Goal: Task Accomplishment & Management: Complete application form

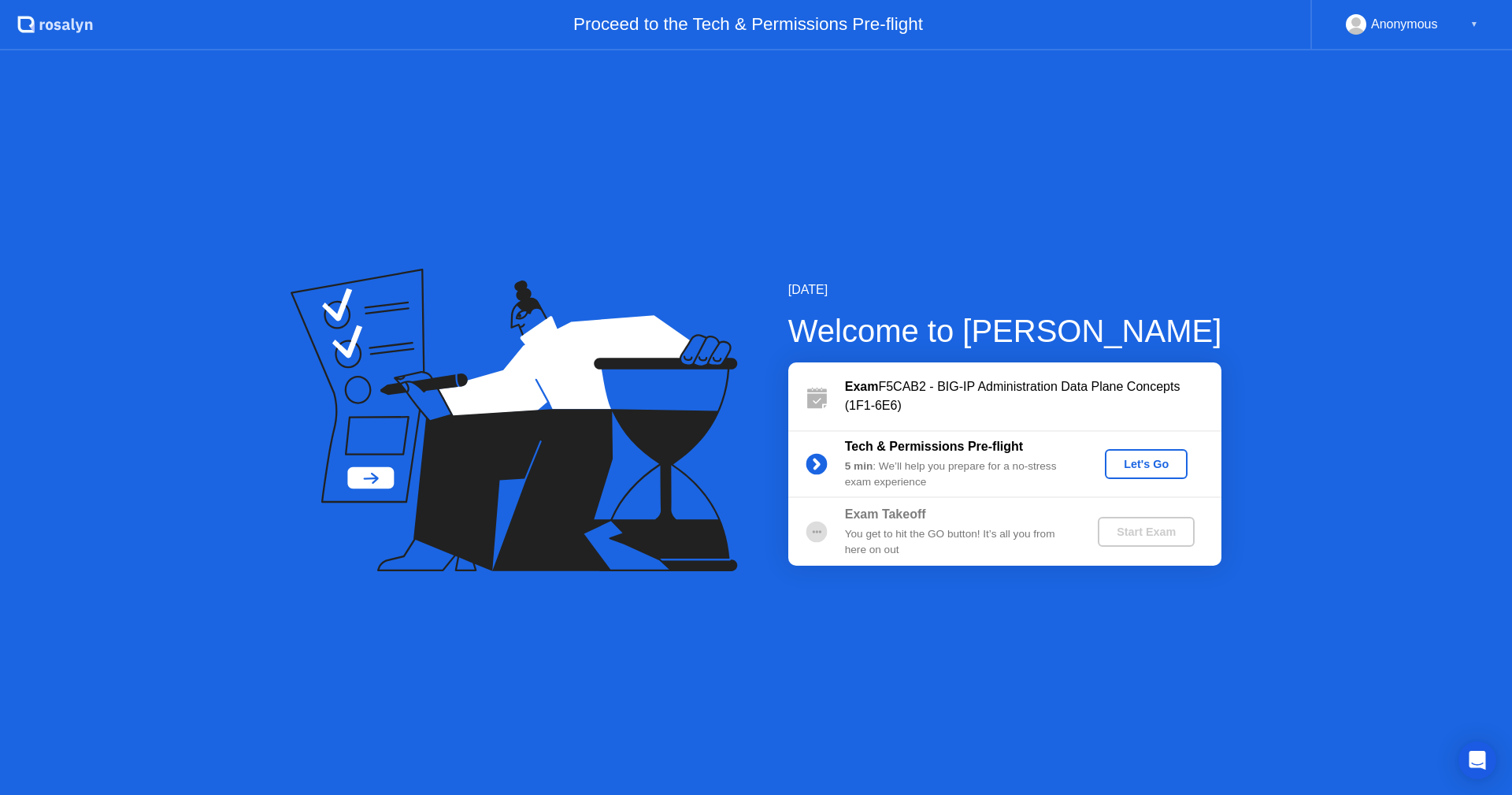
click at [1130, 462] on div "Let's Go" at bounding box center [1146, 463] width 70 height 12
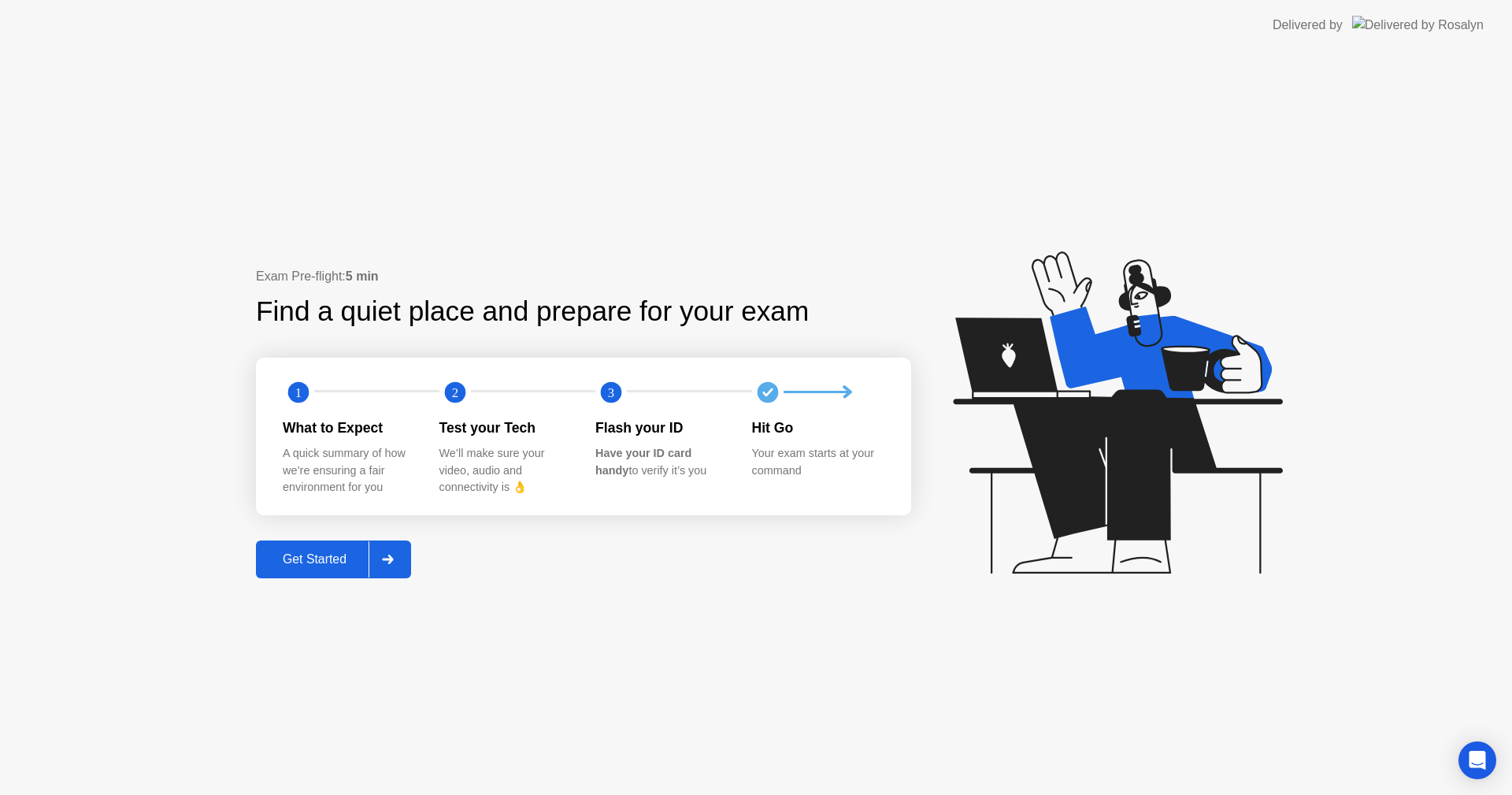
click at [305, 564] on div "Get Started" at bounding box center [314, 559] width 108 height 14
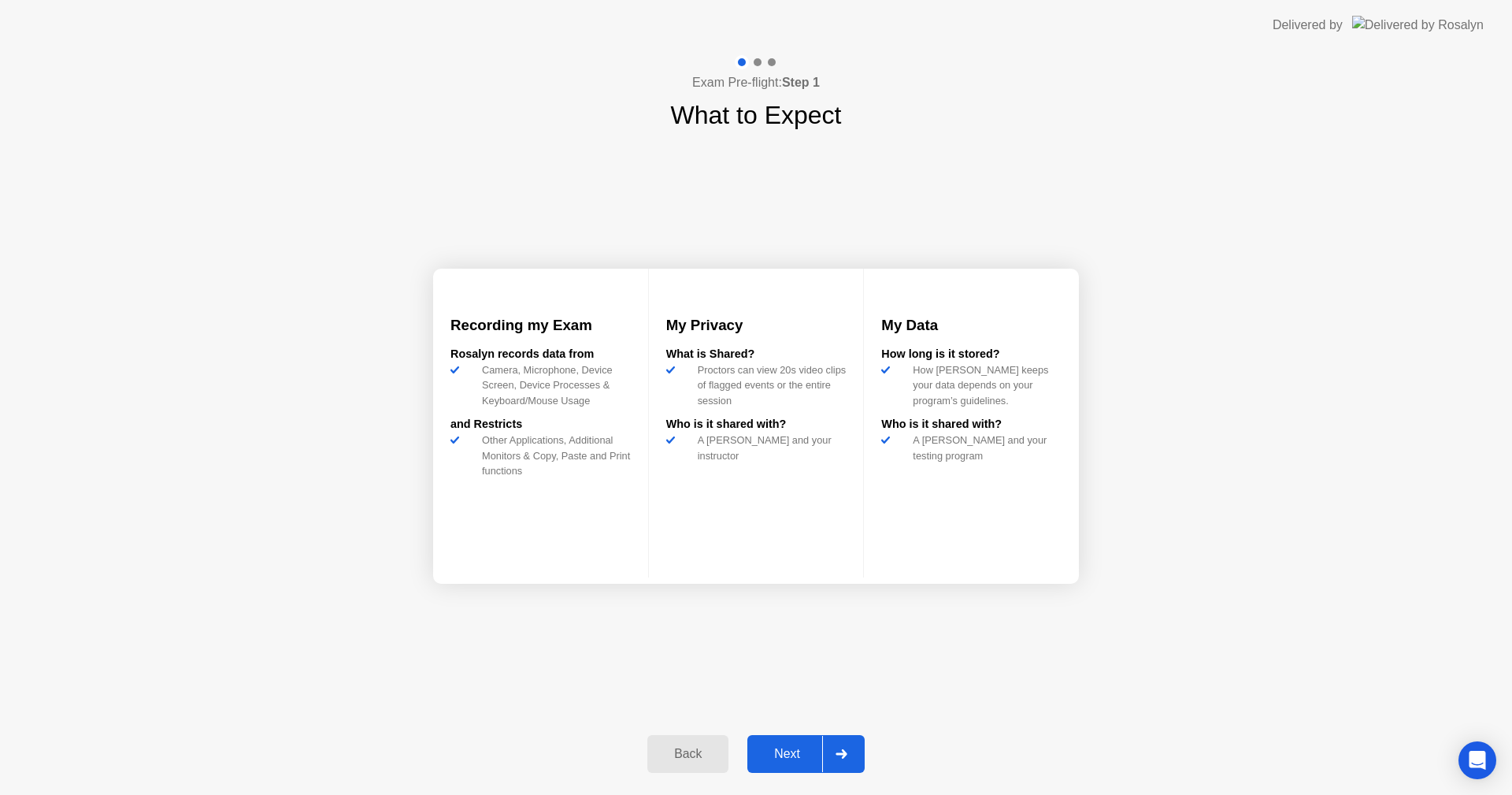
click at [791, 747] on div "Next" at bounding box center [787, 754] width 70 height 14
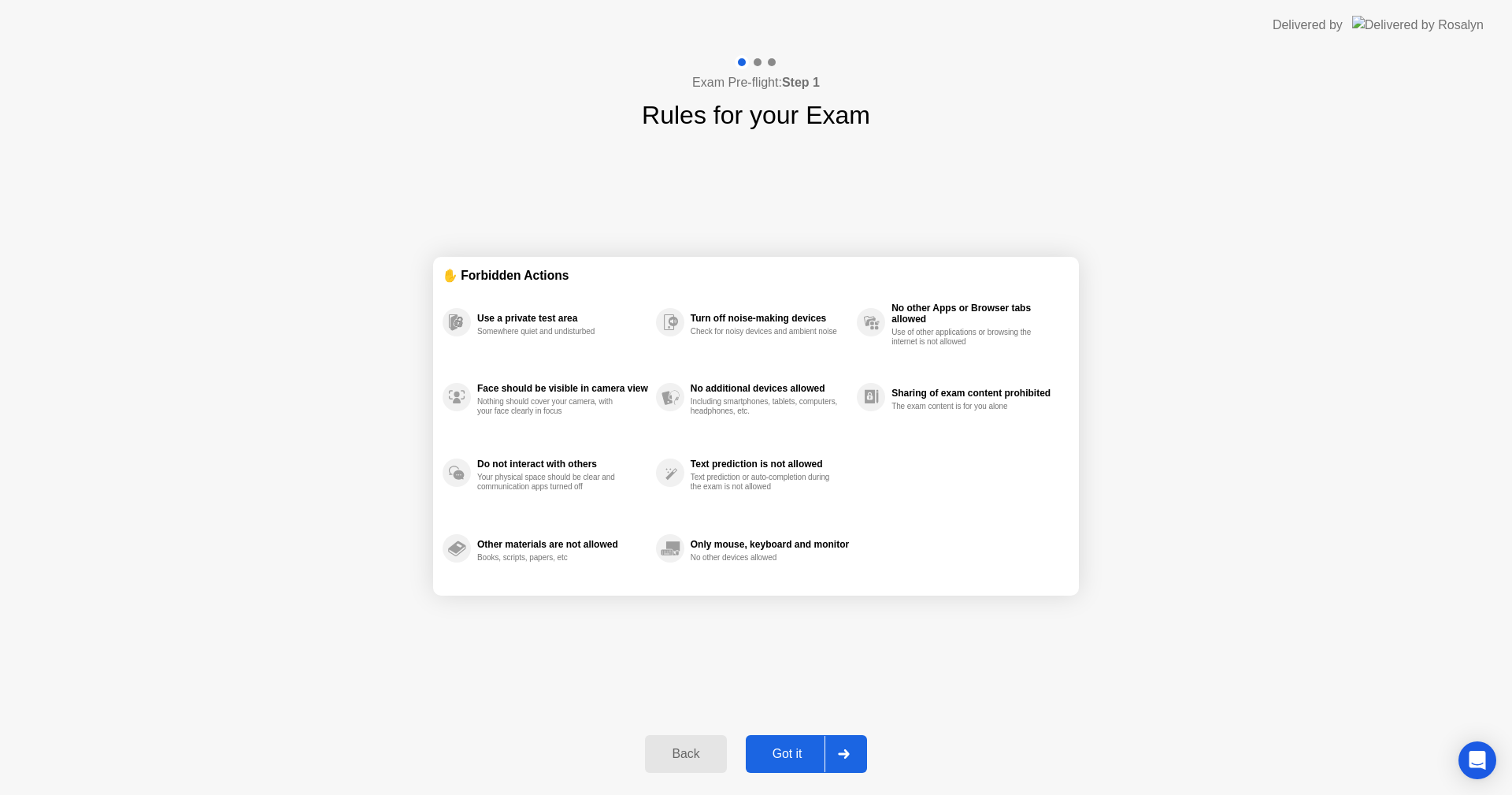
click at [792, 760] on div "Got it" at bounding box center [788, 754] width 74 height 14
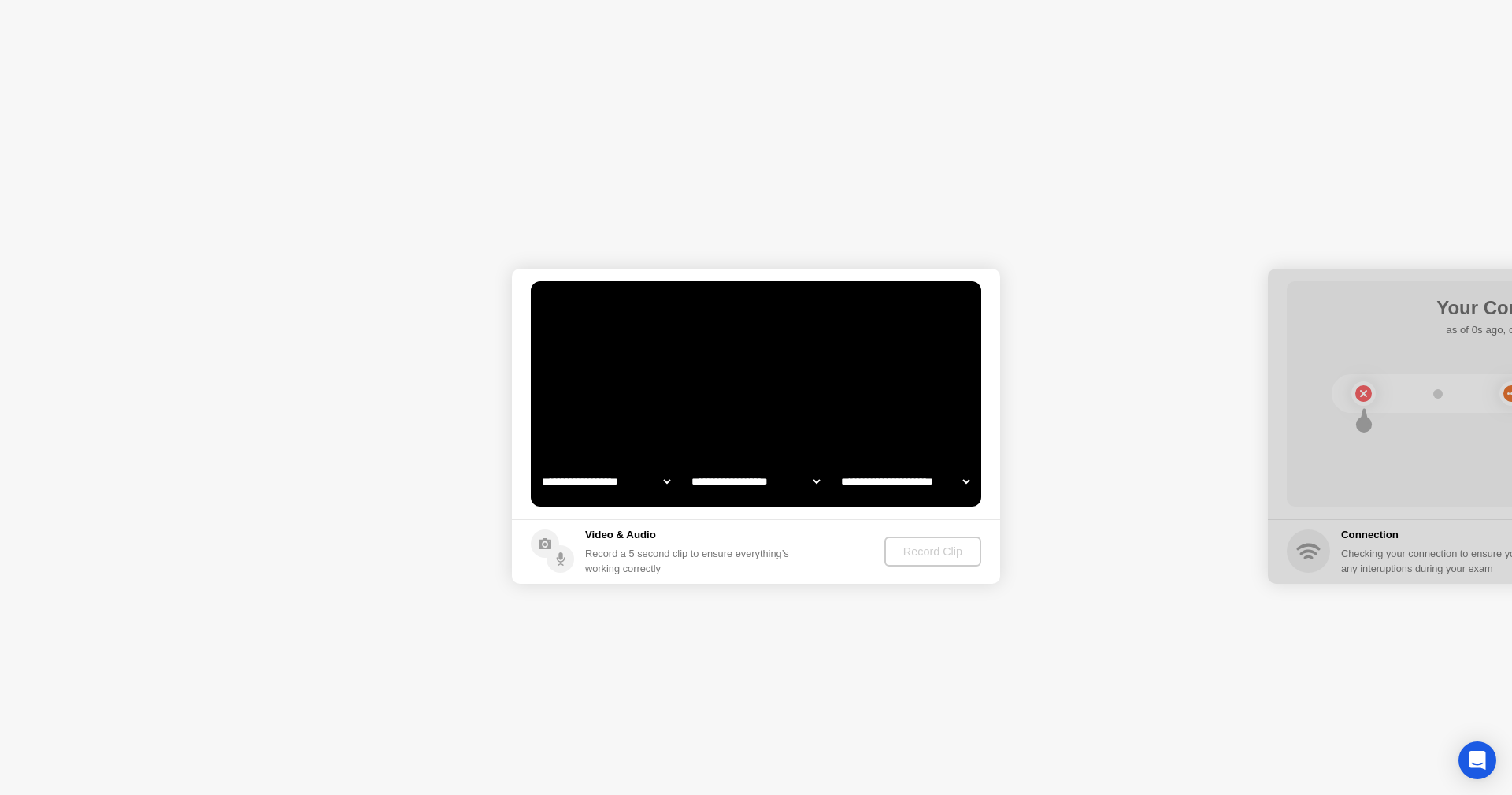
select select "**********"
select select "*******"
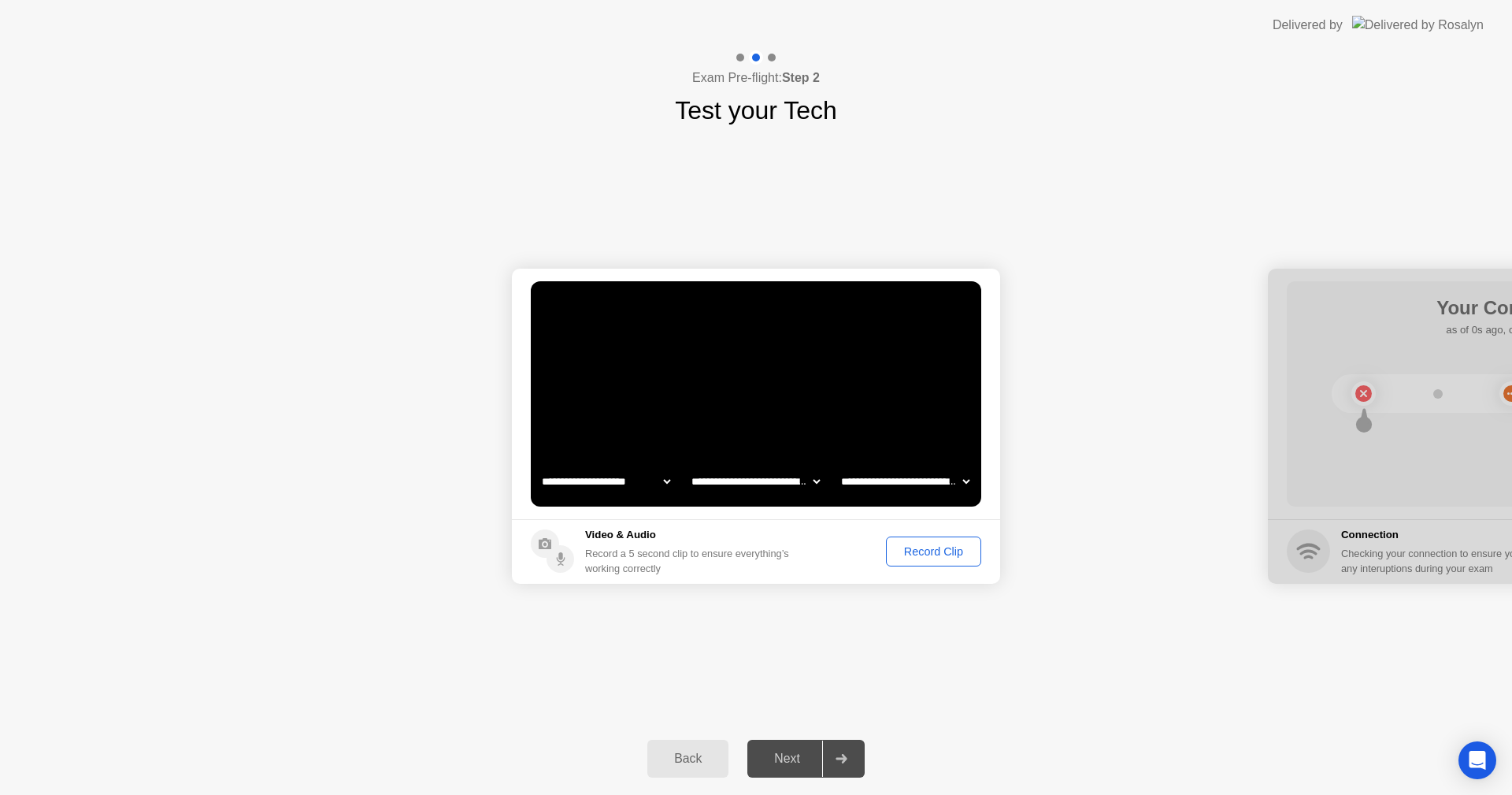
click at [923, 555] on div "Record Clip" at bounding box center [934, 551] width 84 height 12
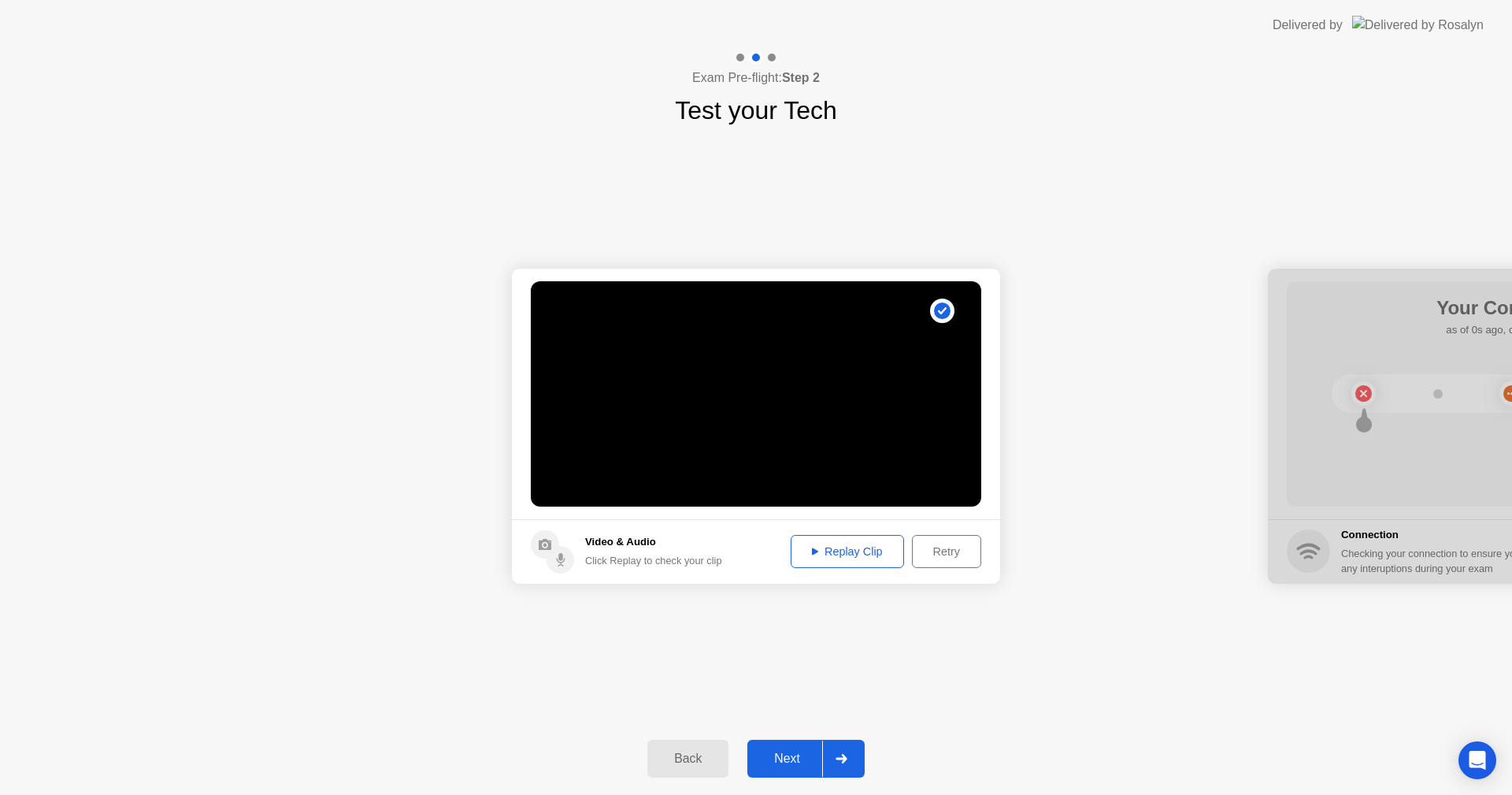
click at [775, 759] on div "Next" at bounding box center [787, 758] width 70 height 14
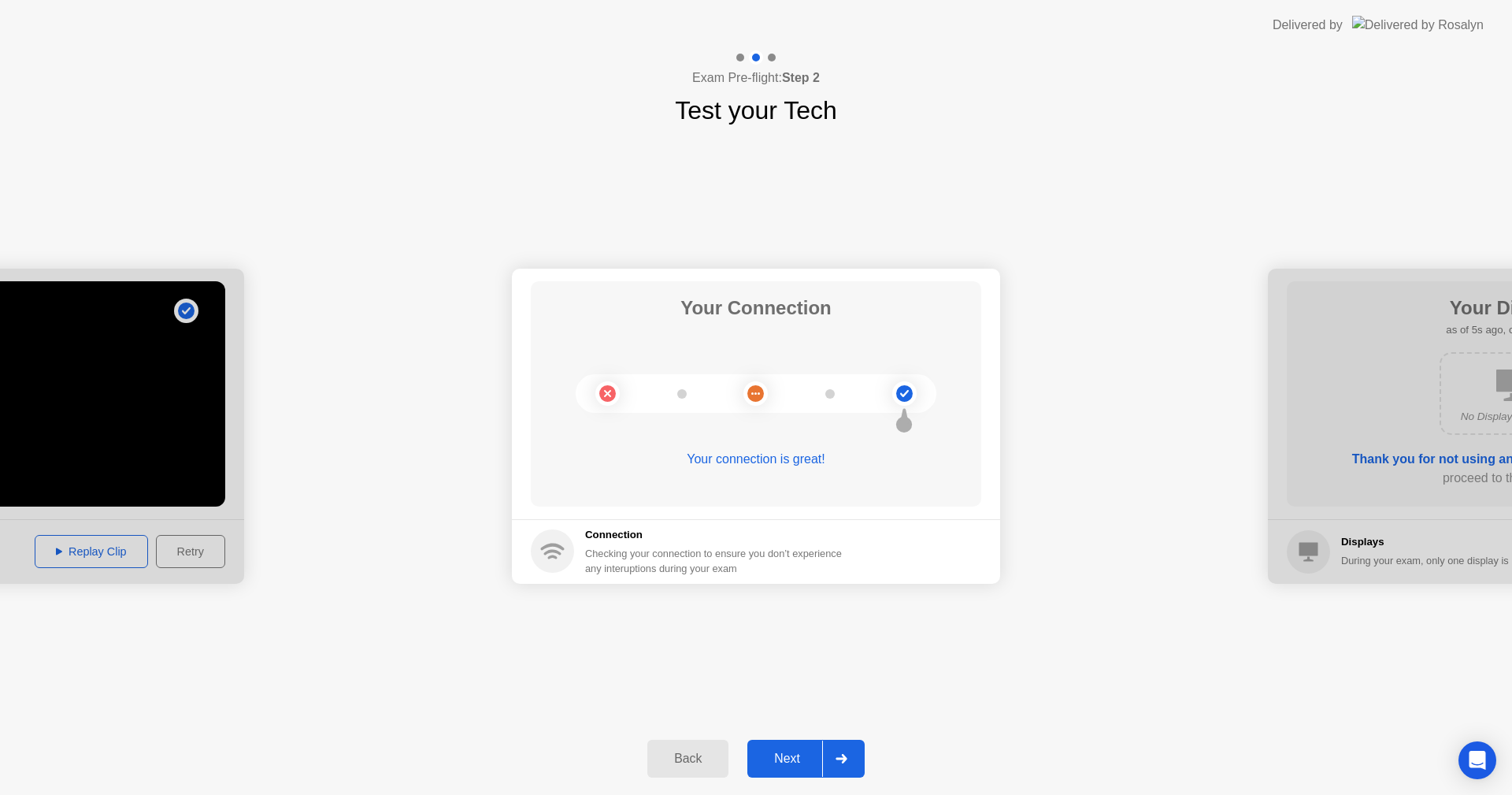
click at [803, 764] on div "Next" at bounding box center [787, 758] width 70 height 14
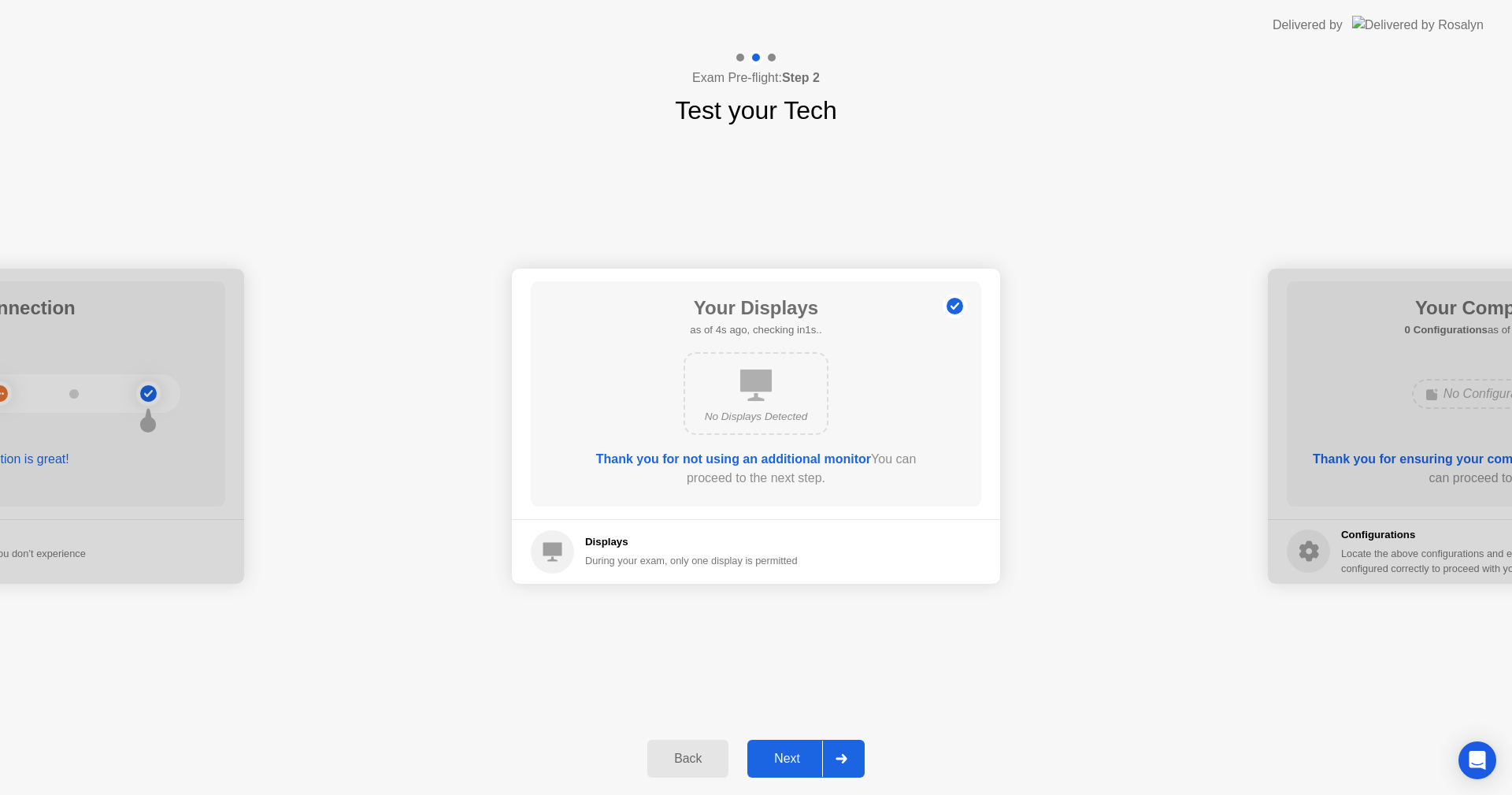
click at [796, 766] on div "Next" at bounding box center [787, 758] width 70 height 14
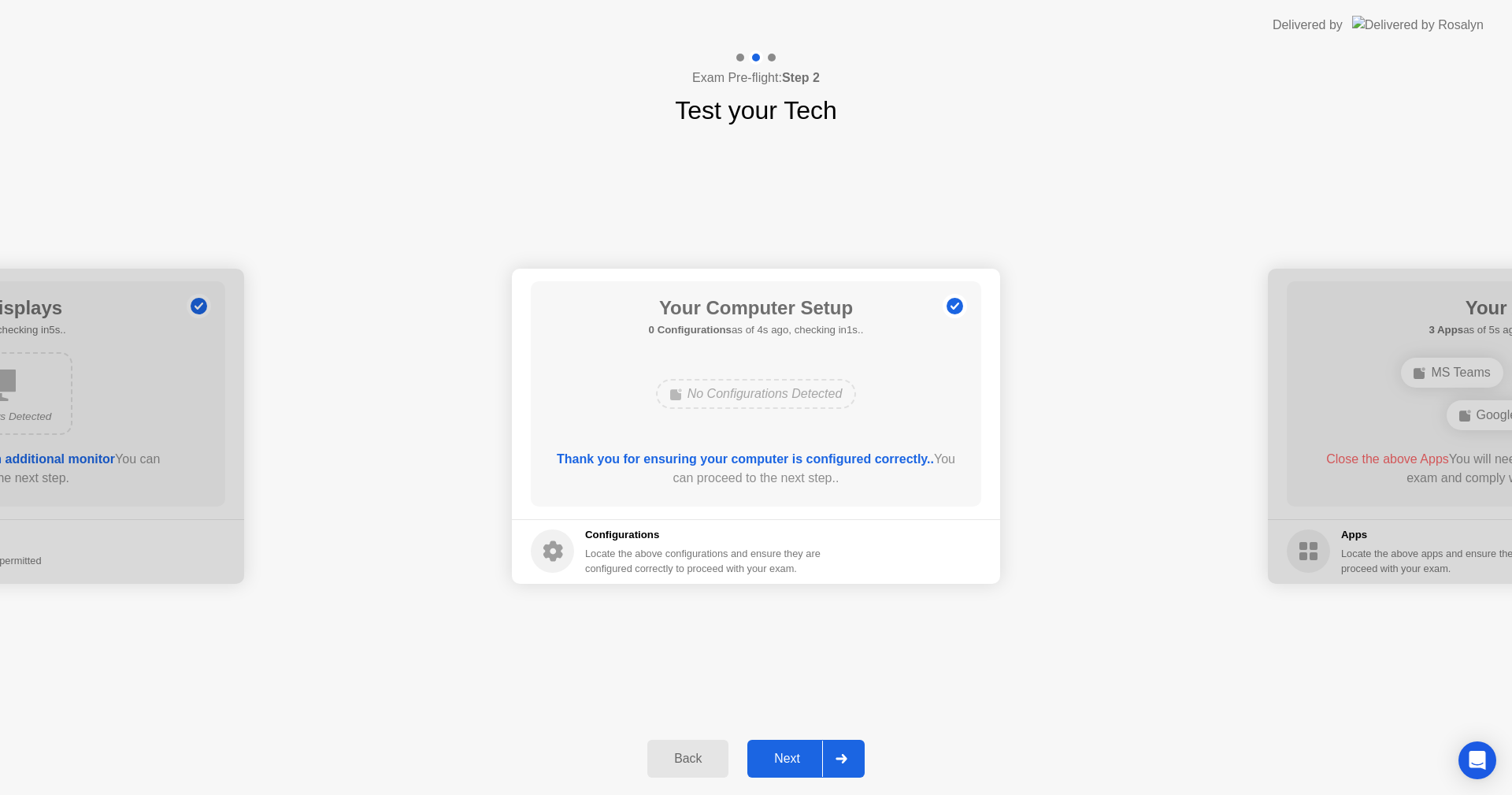
click at [798, 759] on div "Next" at bounding box center [787, 758] width 70 height 14
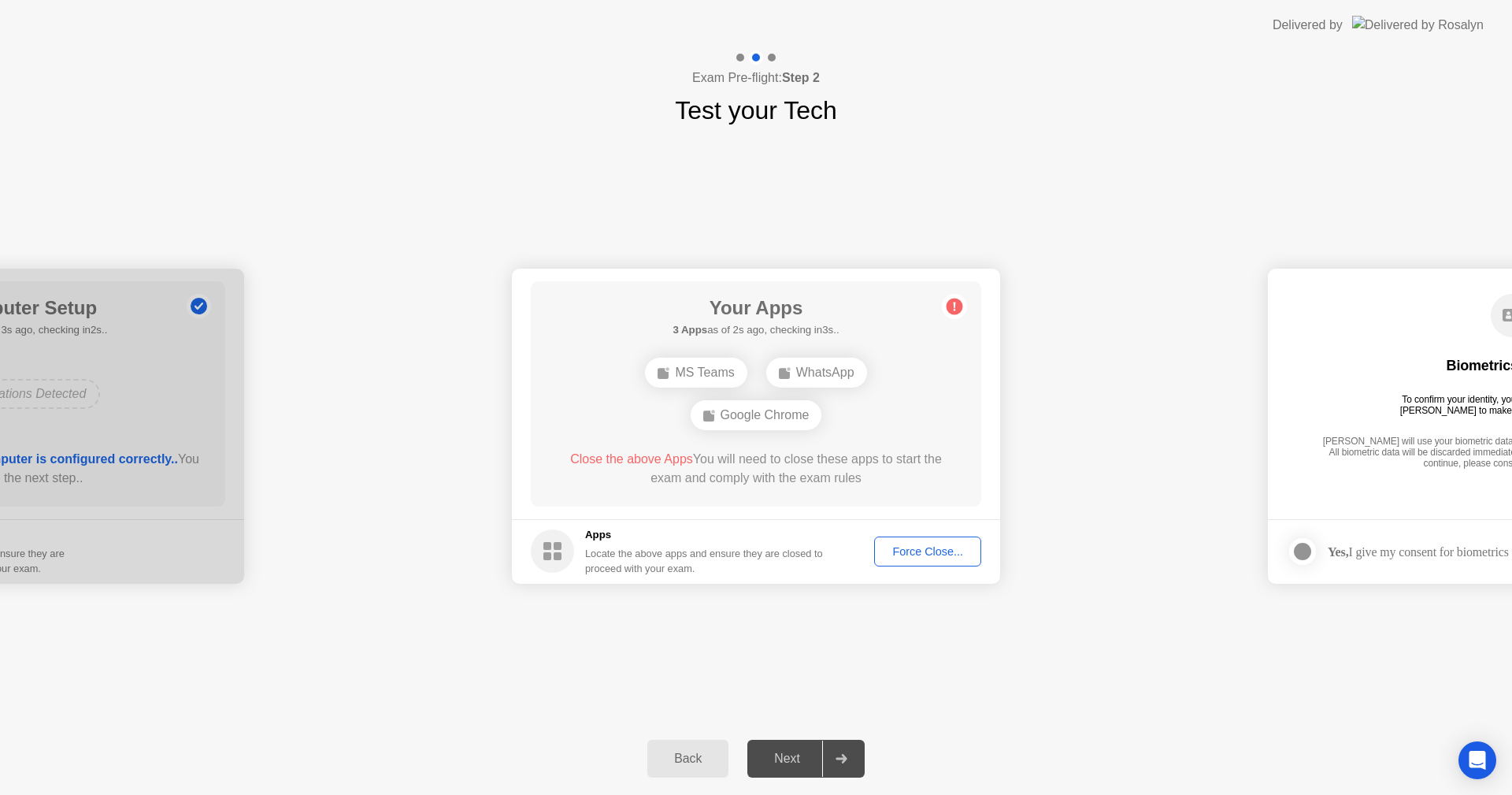
click at [900, 549] on div "Force Close..." at bounding box center [927, 551] width 96 height 12
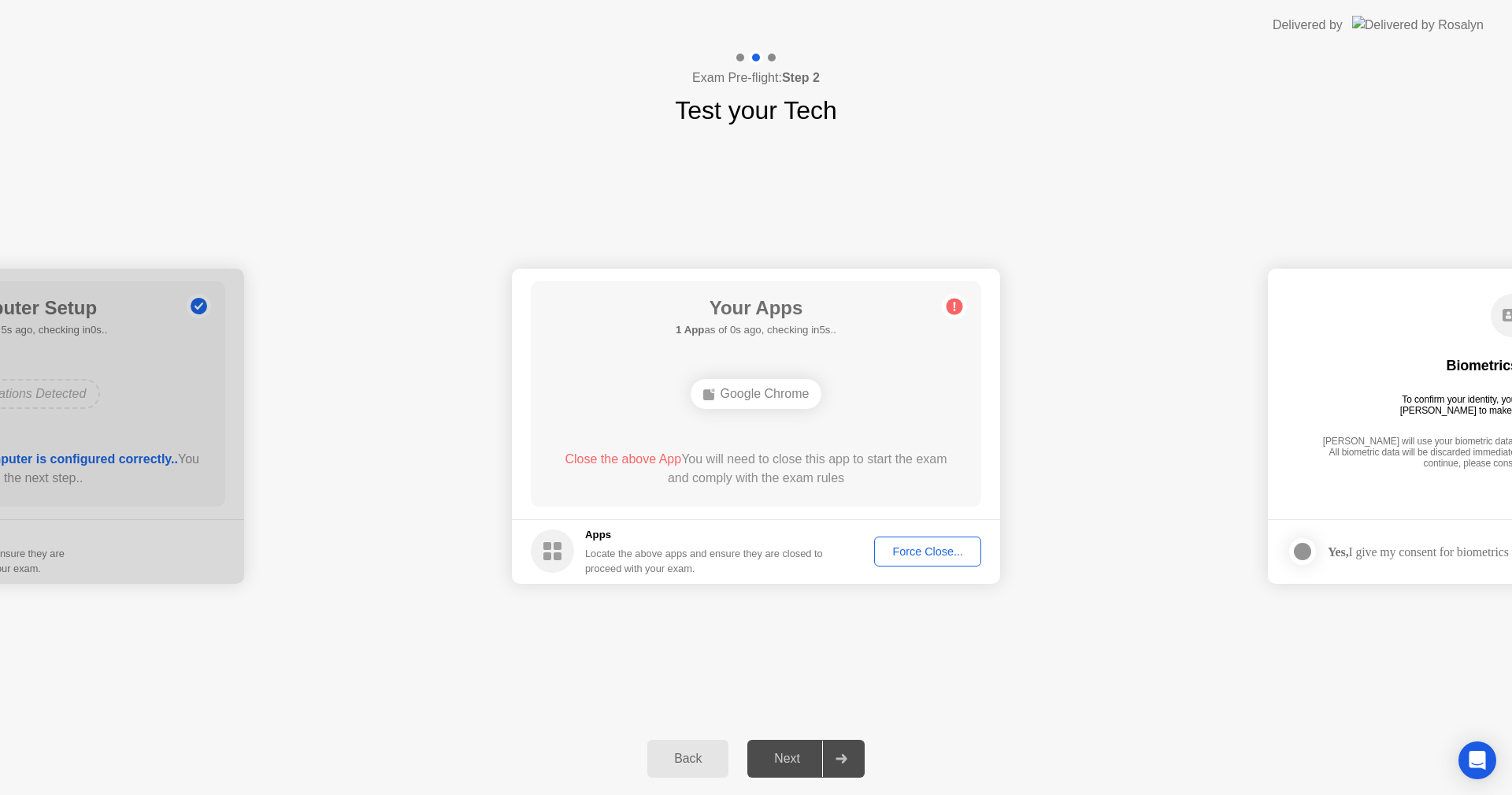
click at [913, 558] on div "Force Close..." at bounding box center [927, 551] width 96 height 12
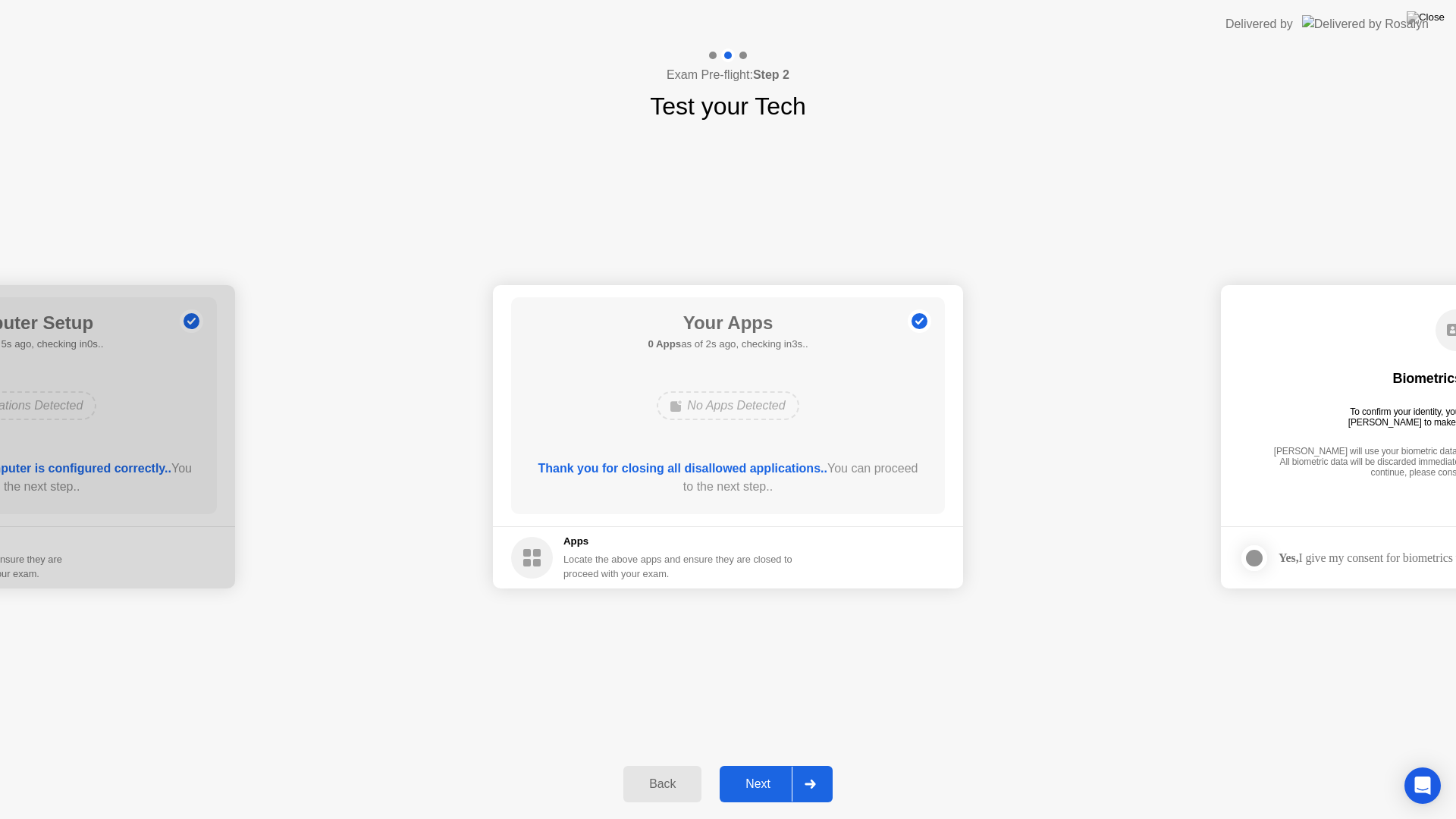
click at [769, 765] on button "Next" at bounding box center [775, 784] width 113 height 36
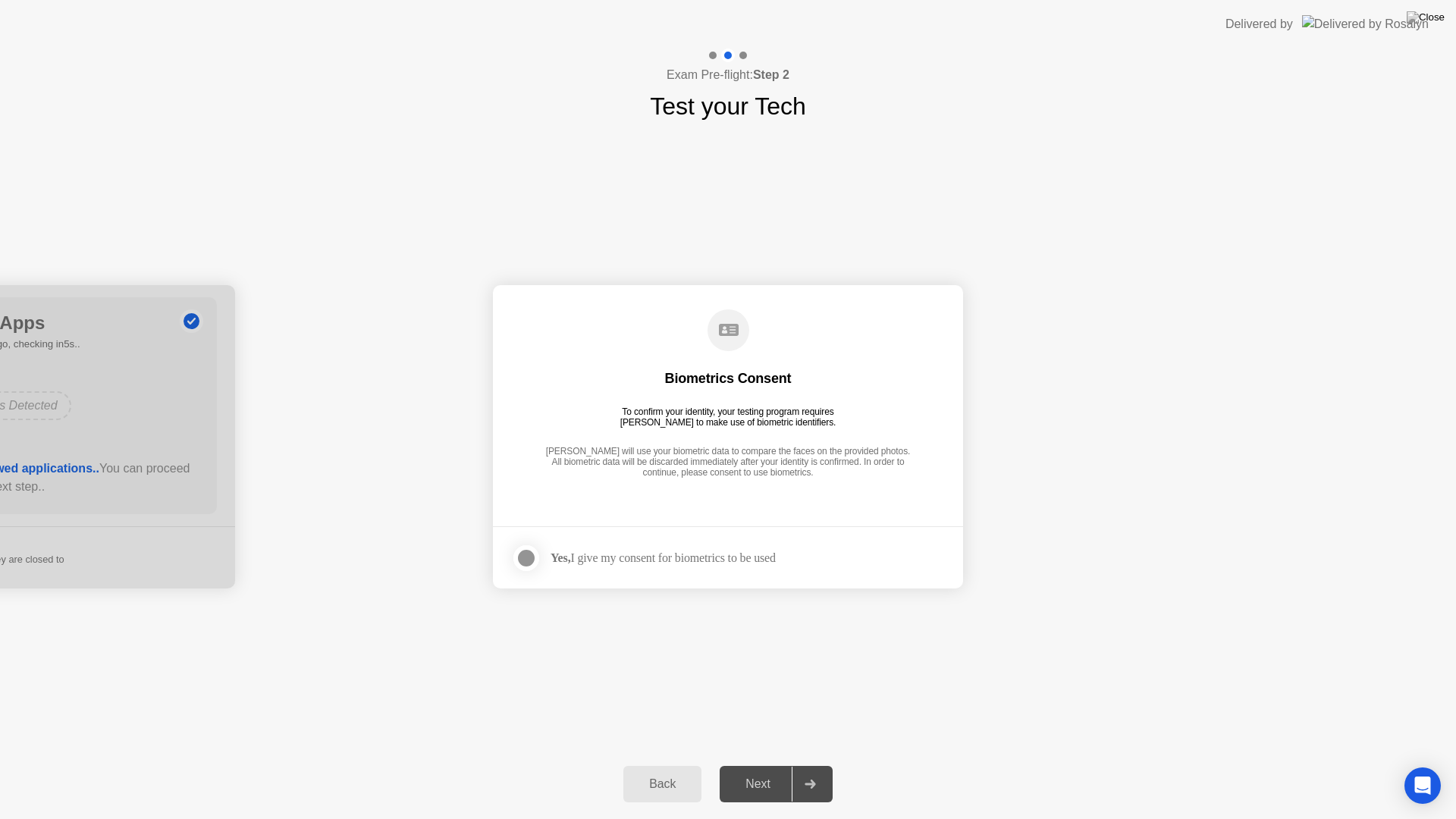
click at [643, 550] on div "Yes, I give my consent for biometrics to be used" at bounding box center [643, 558] width 265 height 30
click at [535, 558] on div at bounding box center [526, 557] width 18 height 18
click at [750, 765] on div "Next" at bounding box center [758, 784] width 68 height 14
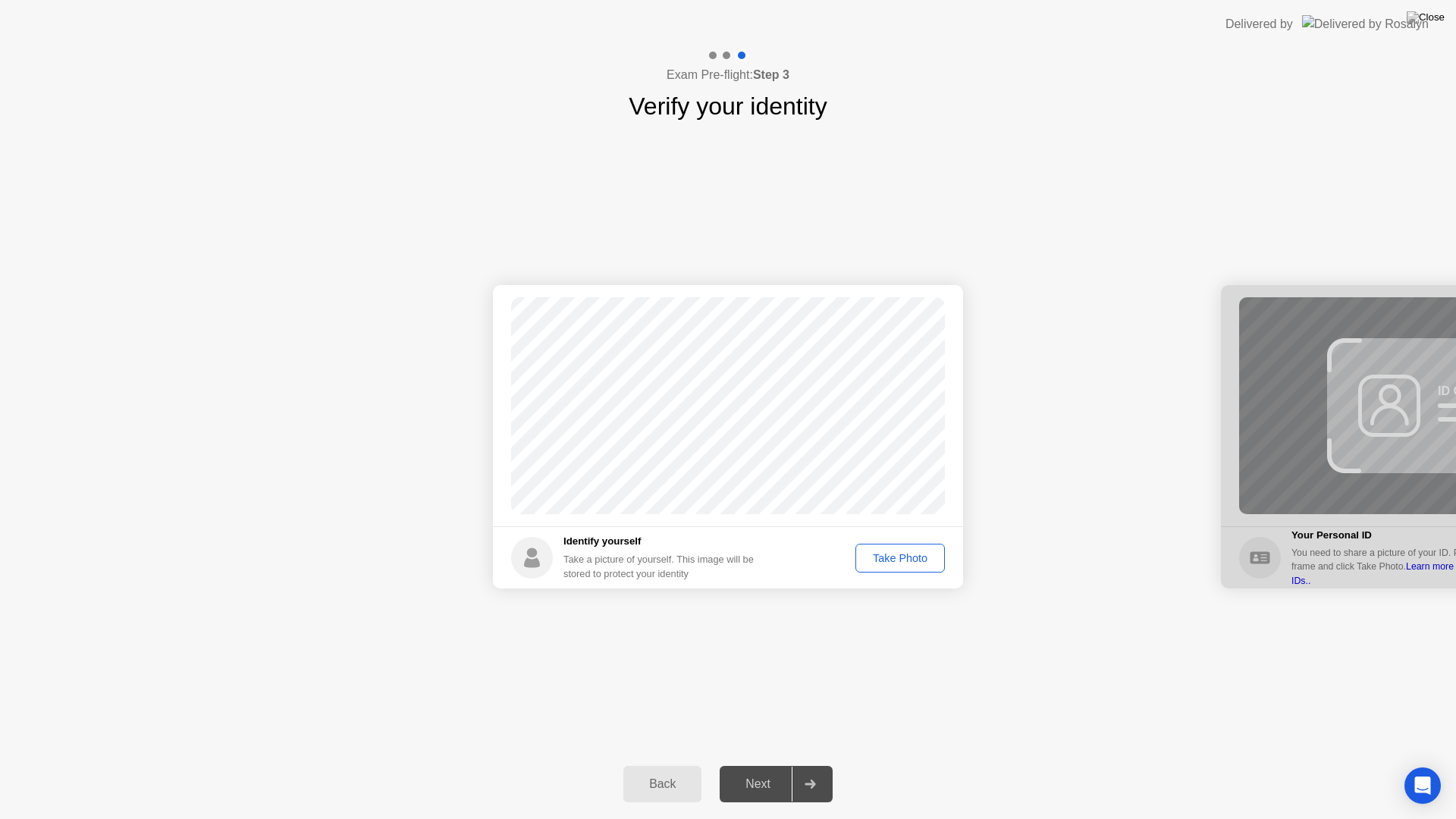
click at [901, 564] on div "Take Photo" at bounding box center [900, 558] width 79 height 12
click at [752, 765] on div "Next" at bounding box center [758, 784] width 68 height 14
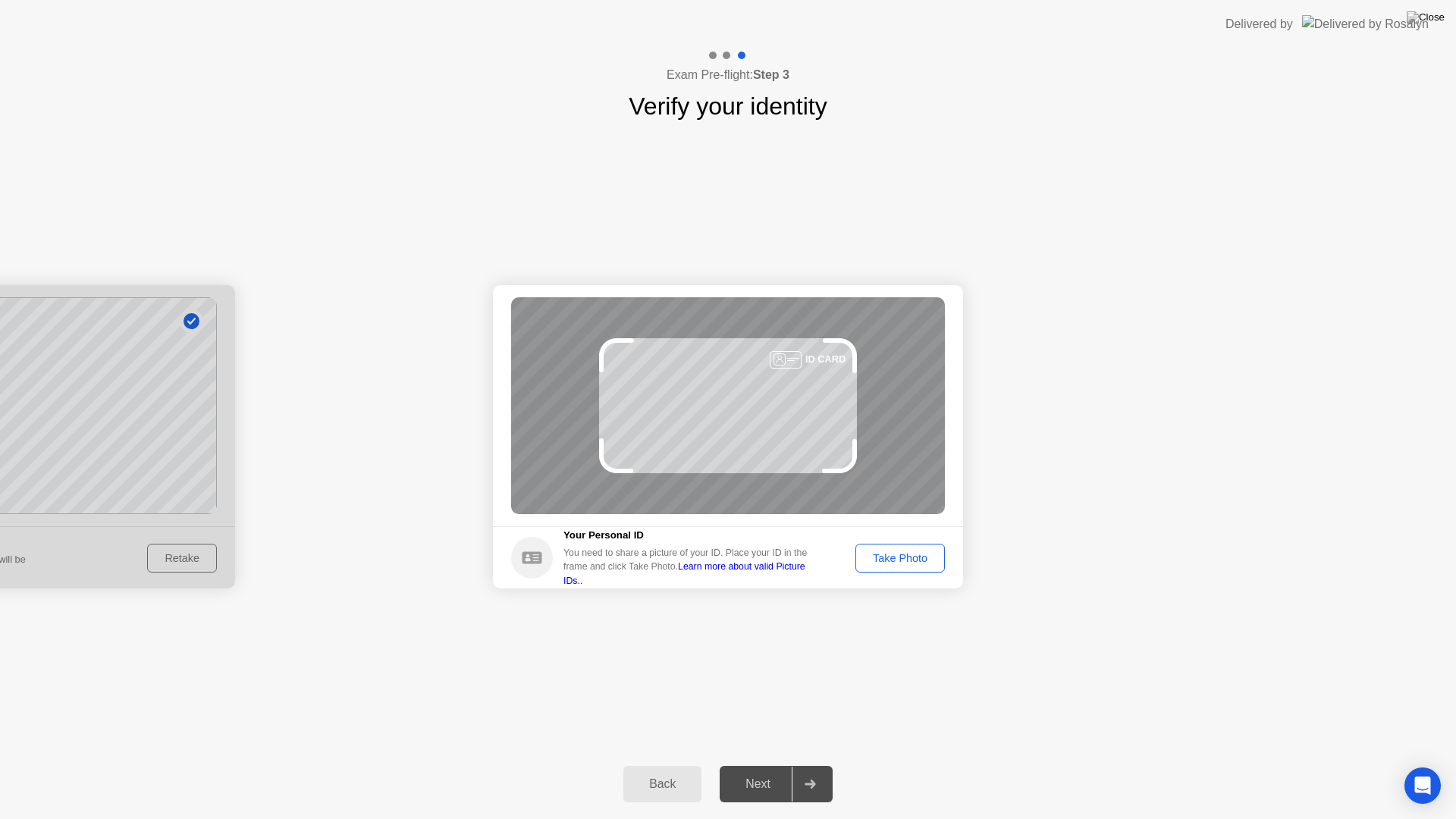
click at [896, 555] on div "Take Photo" at bounding box center [900, 558] width 79 height 12
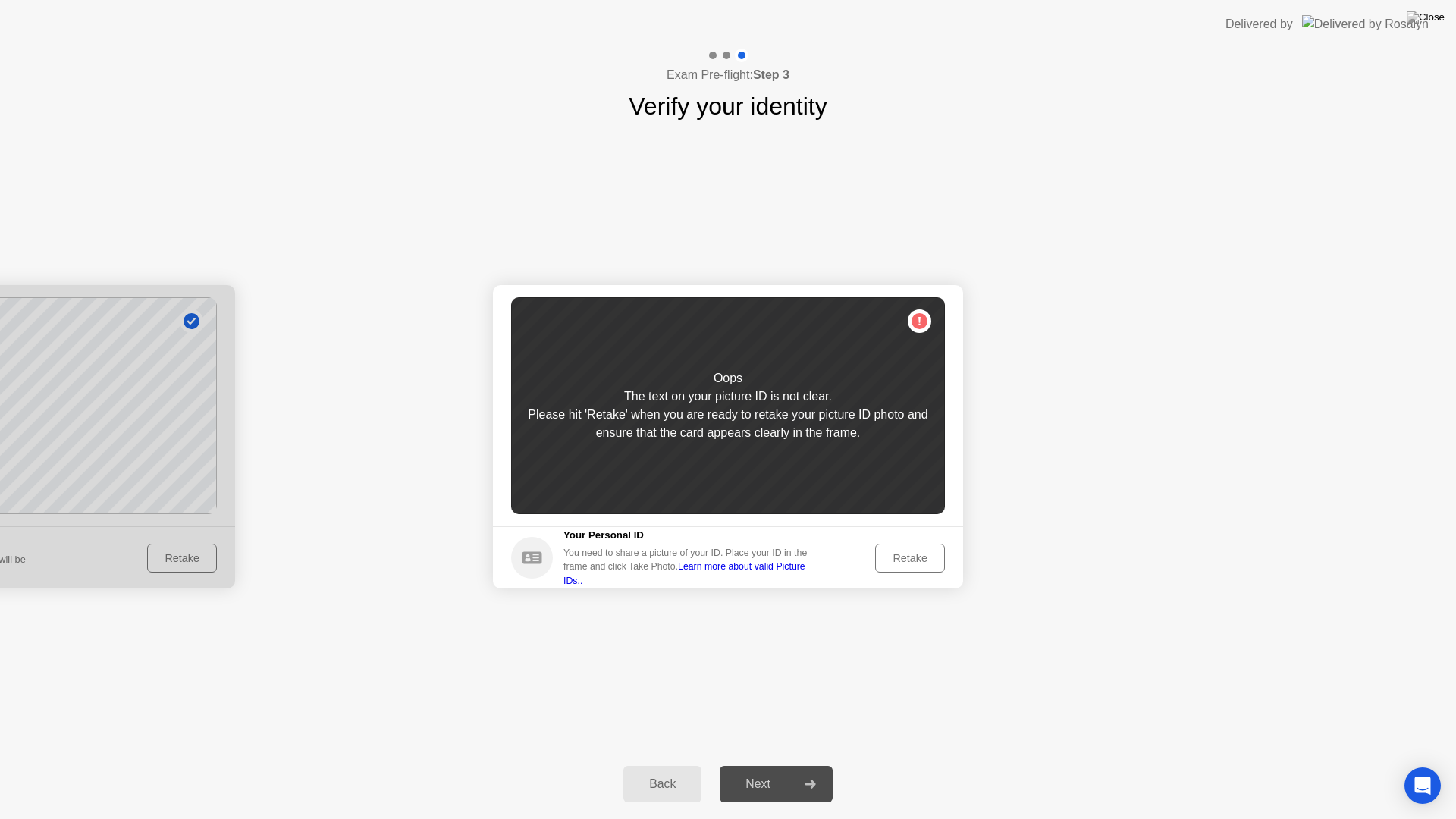
click at [916, 552] on div "Retake" at bounding box center [910, 558] width 59 height 12
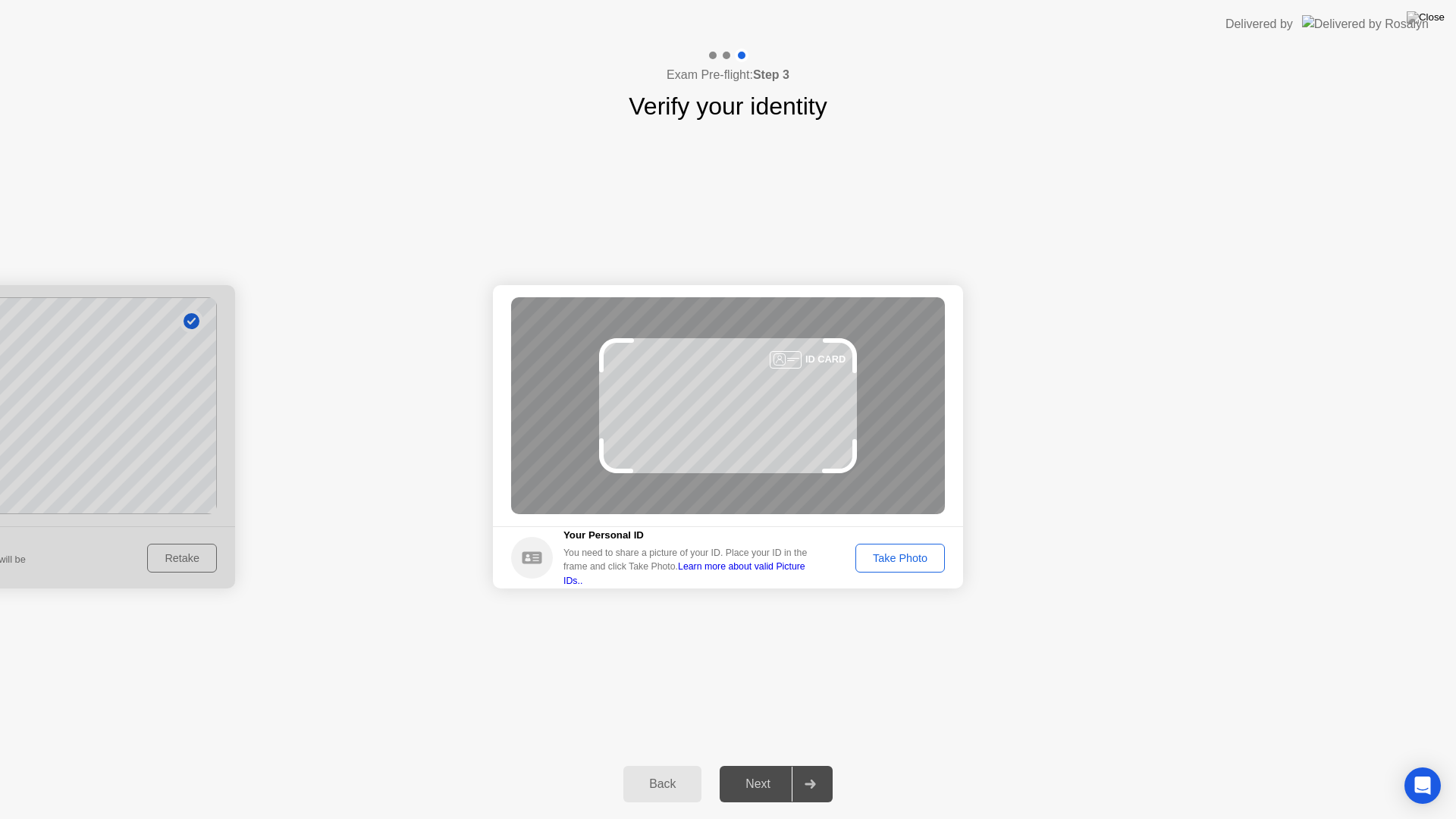
click at [900, 552] on div "Take Photo" at bounding box center [900, 558] width 79 height 12
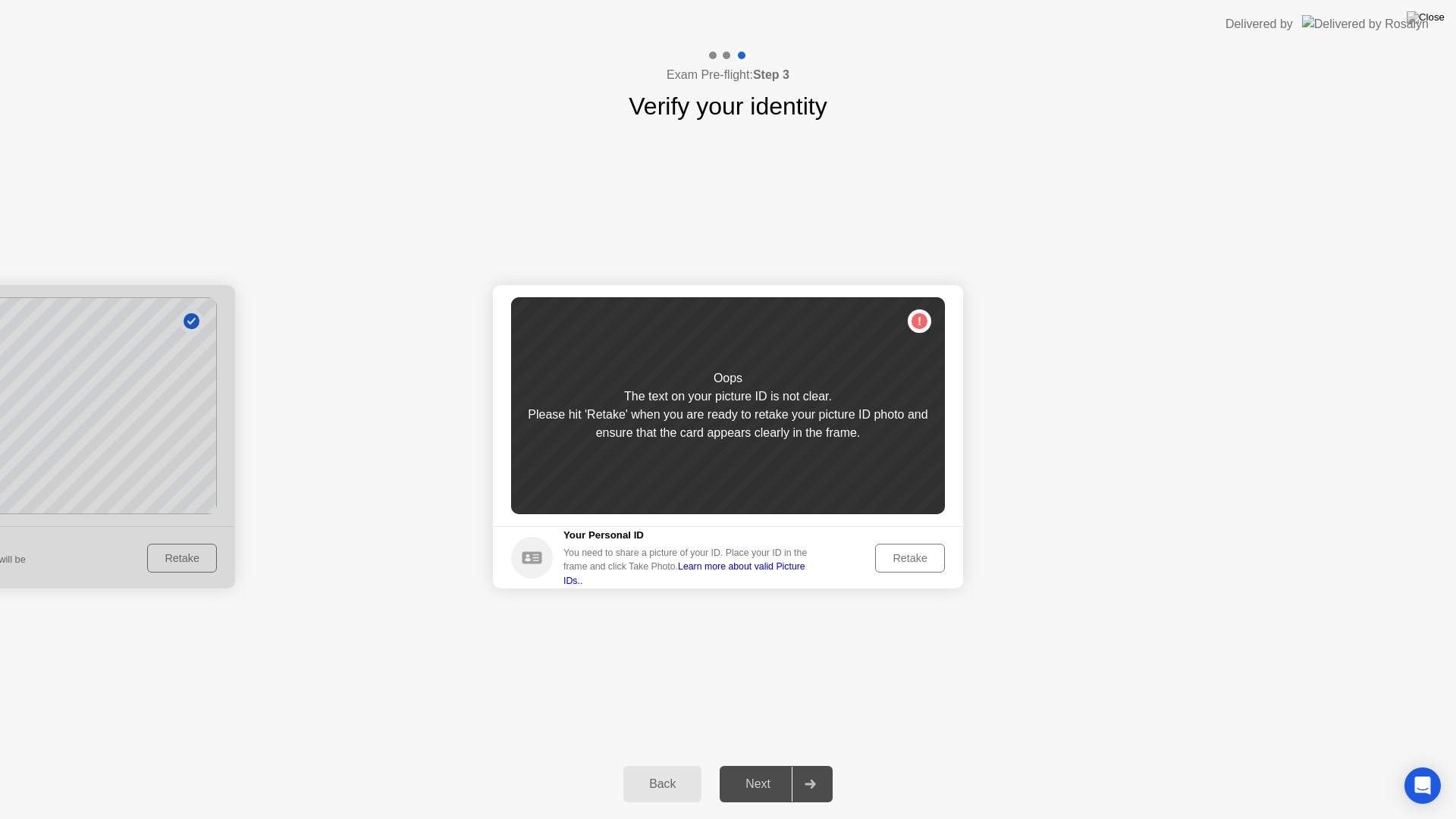
click at [900, 552] on div "Retake" at bounding box center [910, 558] width 59 height 12
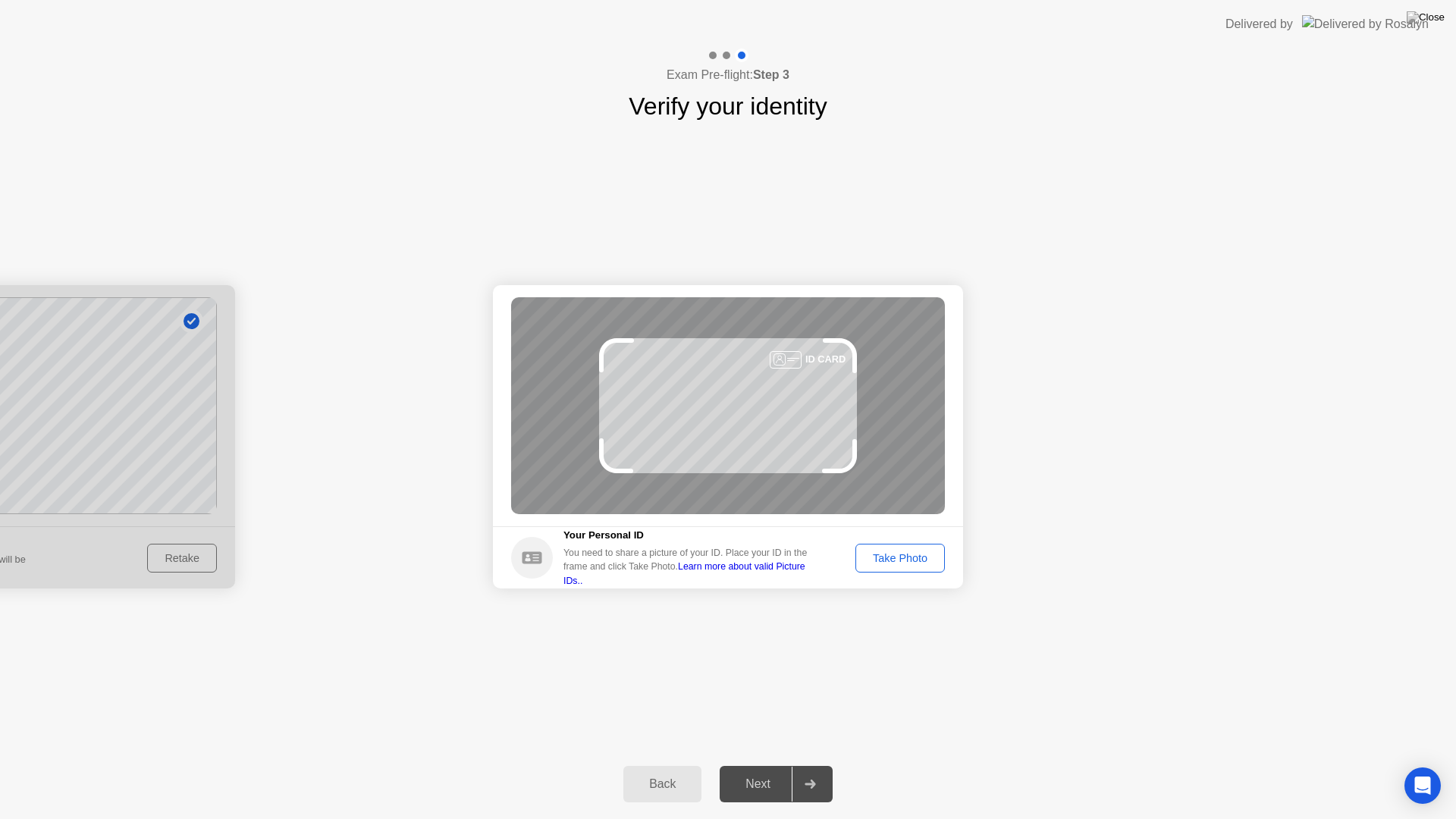
click at [910, 557] on div "Take Photo" at bounding box center [900, 558] width 79 height 12
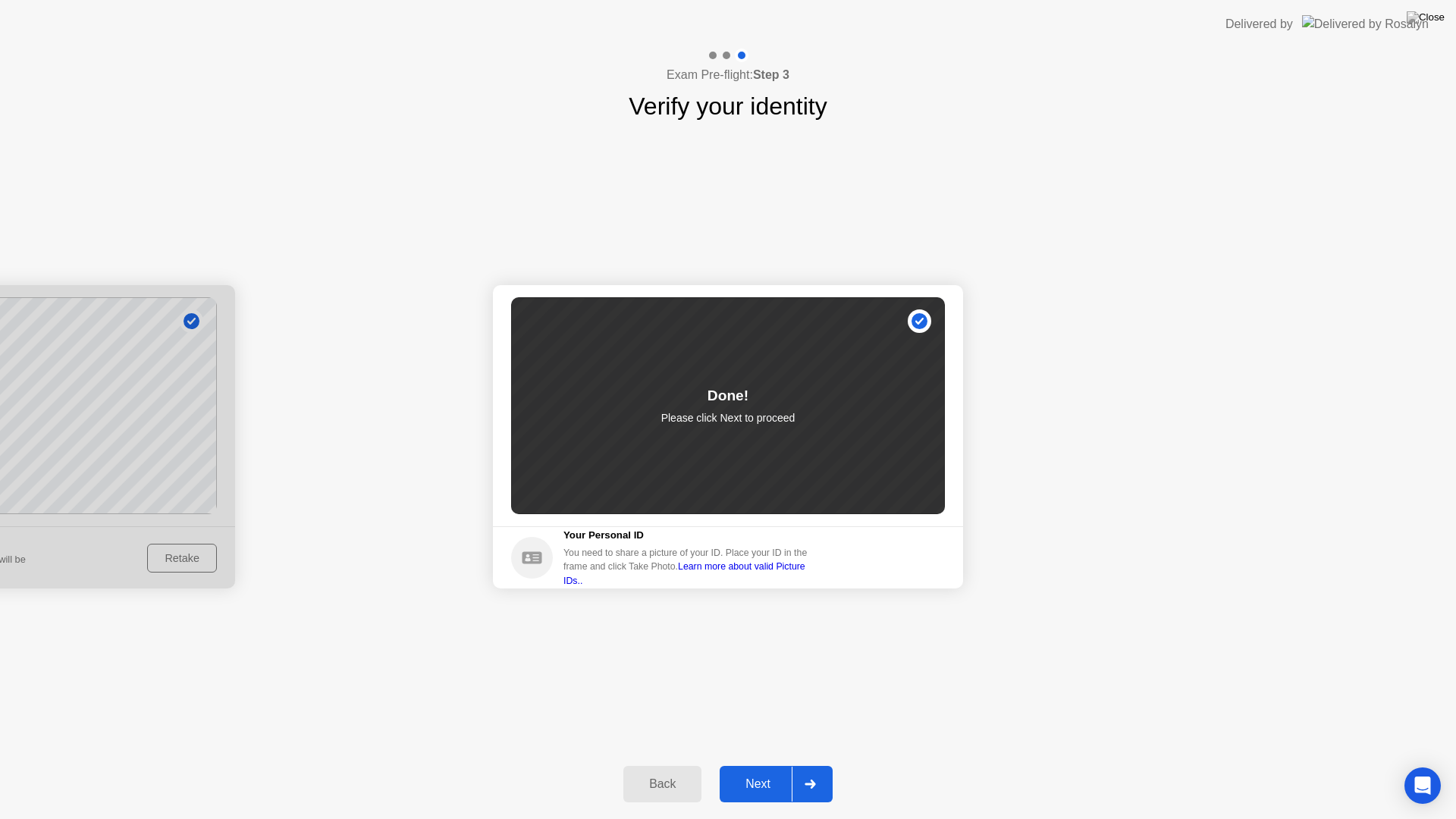
click at [744, 765] on div "Next" at bounding box center [758, 784] width 68 height 14
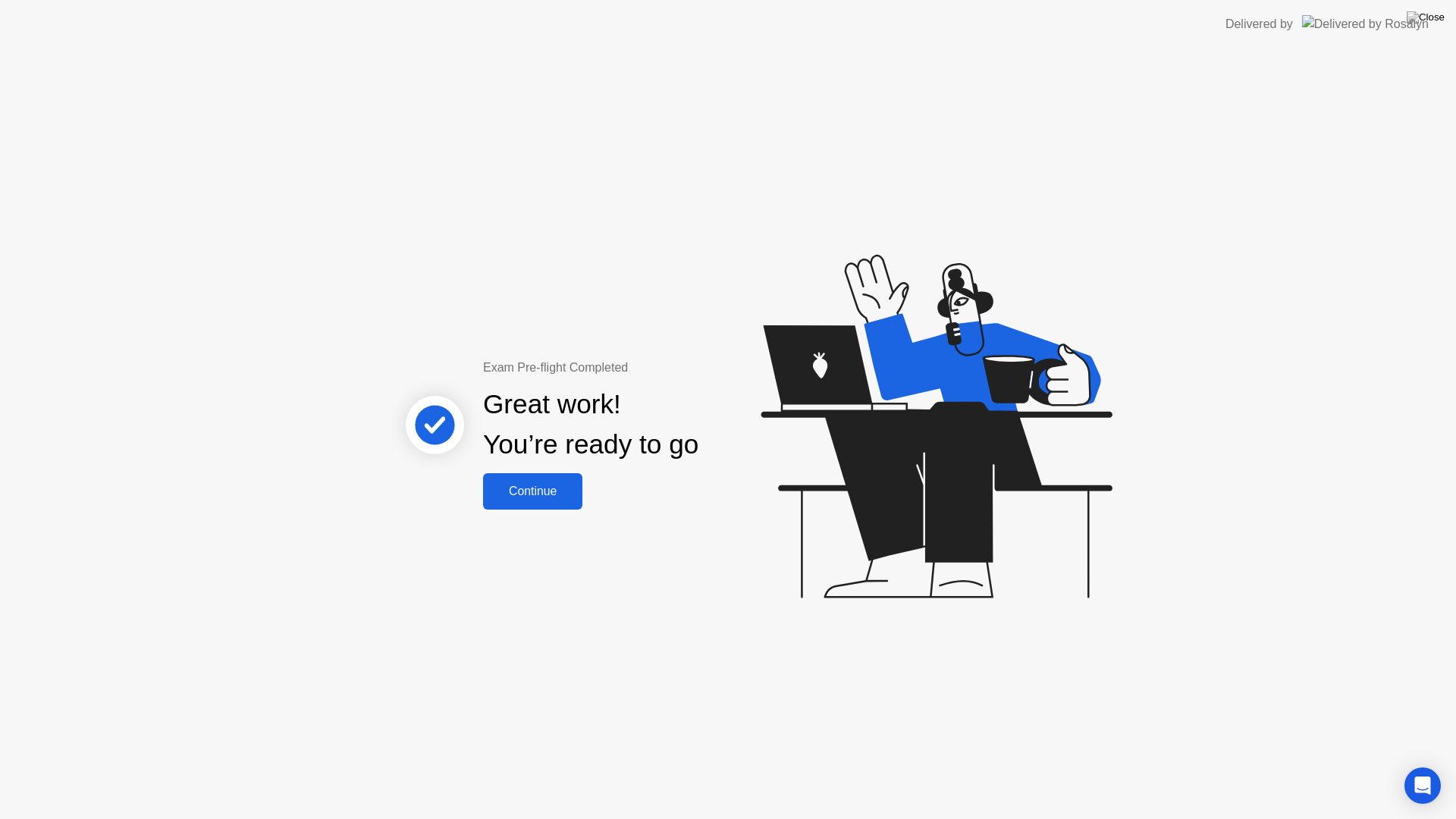
click at [552, 498] on div "Continue" at bounding box center [532, 491] width 91 height 14
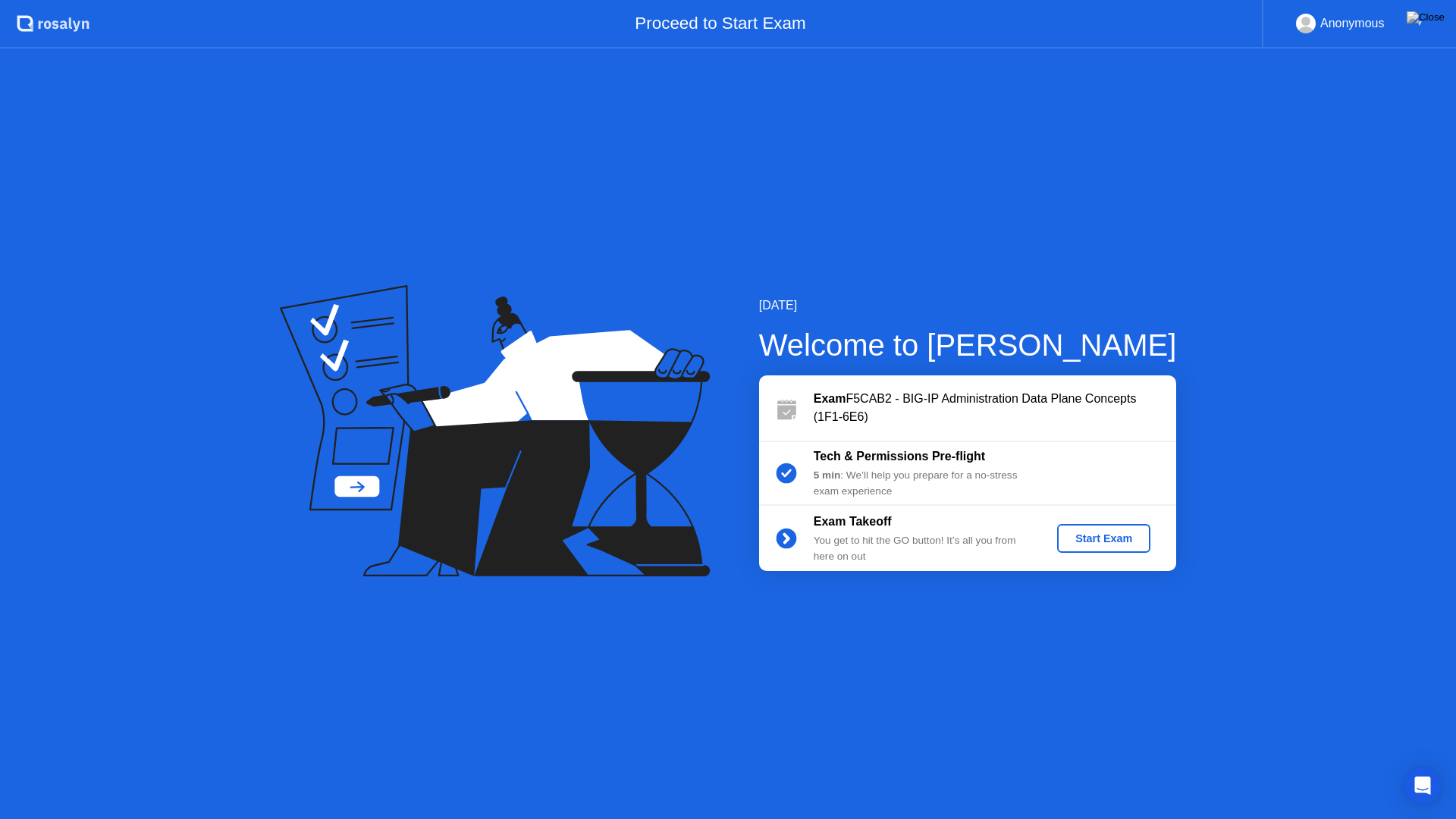
click at [1088, 534] on div "Start Exam" at bounding box center [1104, 539] width 81 height 12
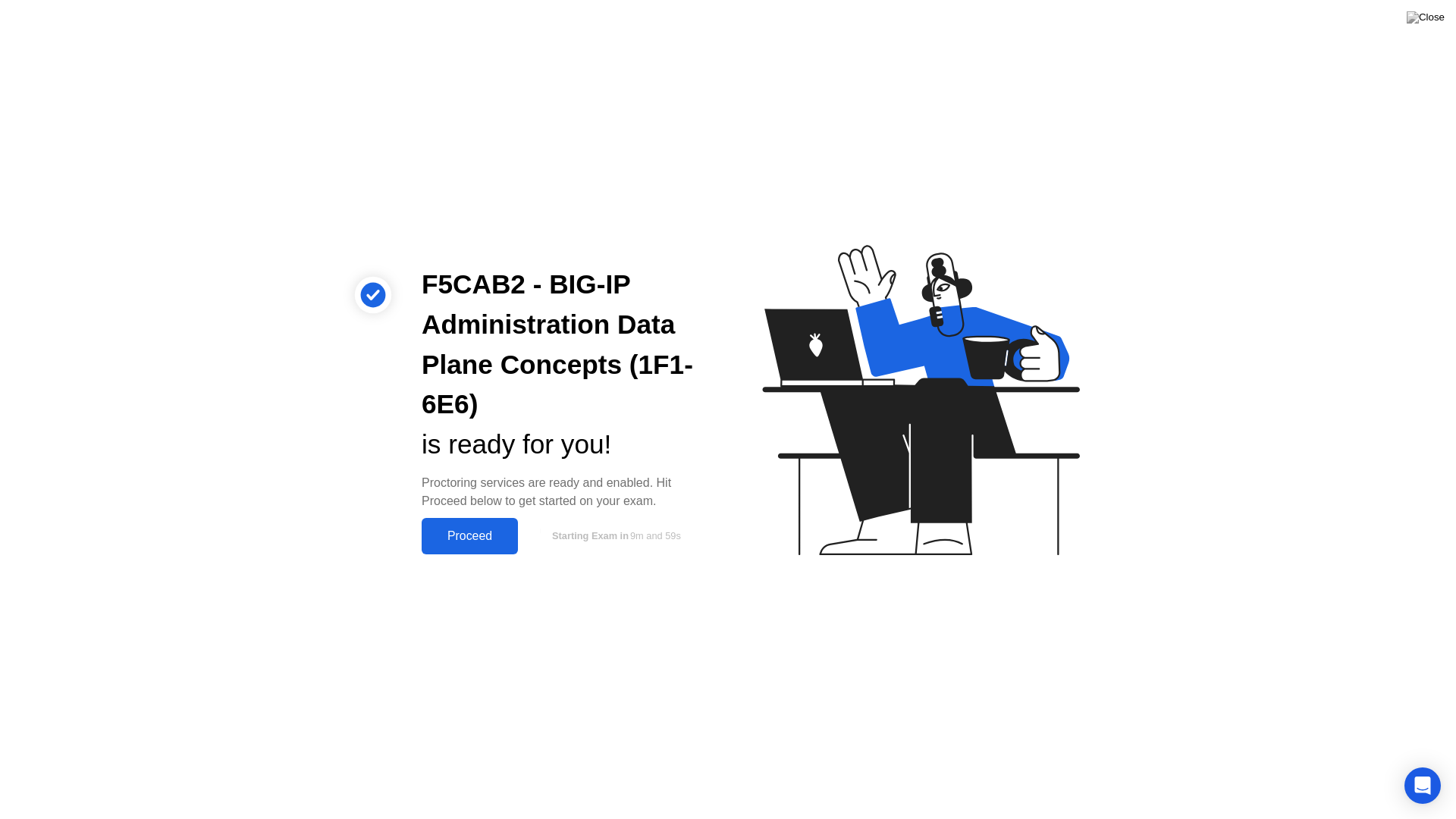
click at [470, 531] on div "Proceed" at bounding box center [469, 536] width 87 height 14
